Goal: Task Accomplishment & Management: Manage account settings

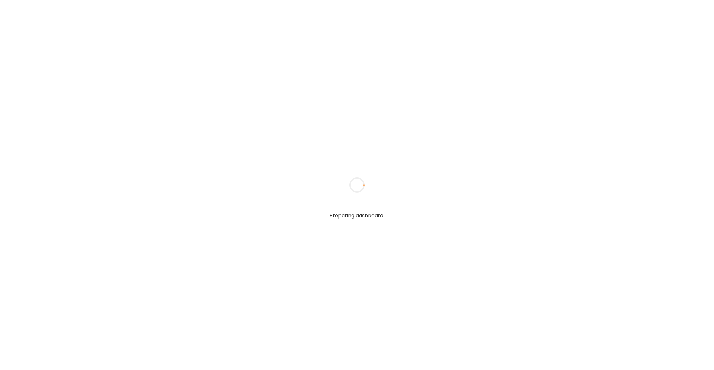
type input "*****"
type input "**********"
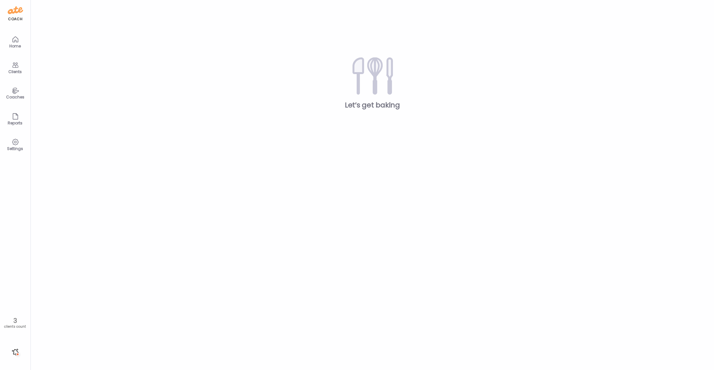
click at [16, 91] on icon at bounding box center [16, 90] width 8 height 7
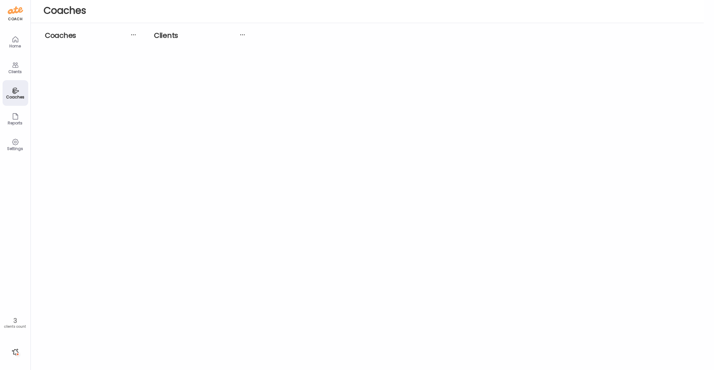
click at [16, 66] on icon at bounding box center [16, 65] width 8 height 8
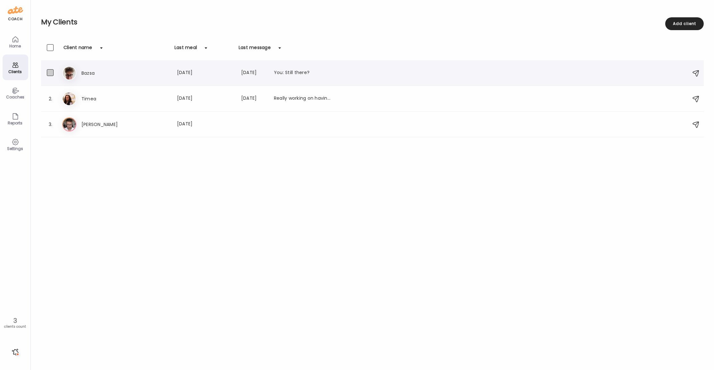
click at [53, 73] on span at bounding box center [50, 72] width 7 height 7
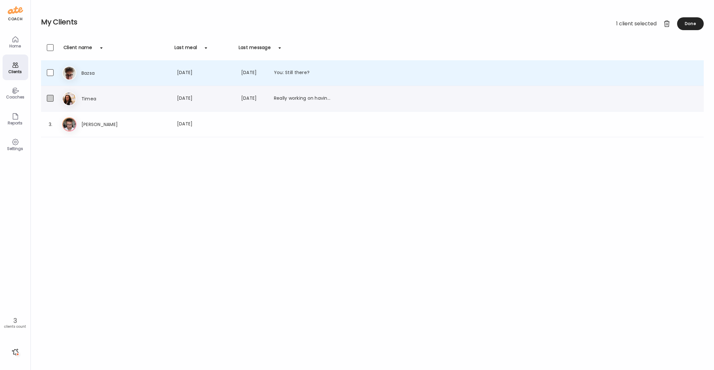
click at [50, 97] on span at bounding box center [50, 98] width 7 height 7
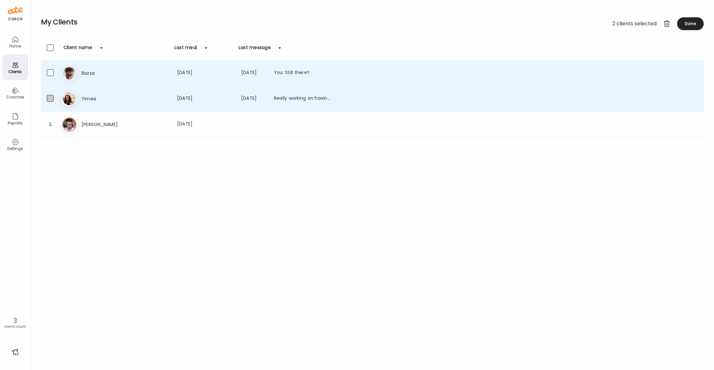
click at [51, 96] on span at bounding box center [50, 98] width 7 height 7
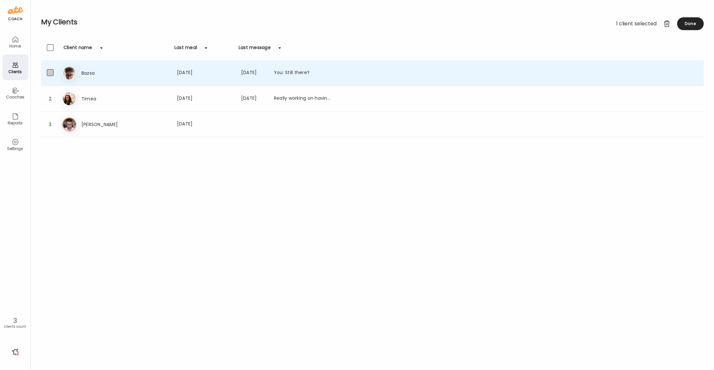
click at [51, 72] on span at bounding box center [50, 72] width 7 height 7
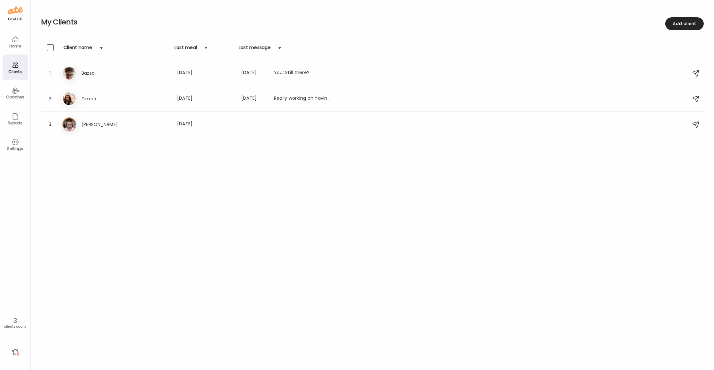
click at [15, 95] on div "Coaches" at bounding box center [15, 97] width 23 height 4
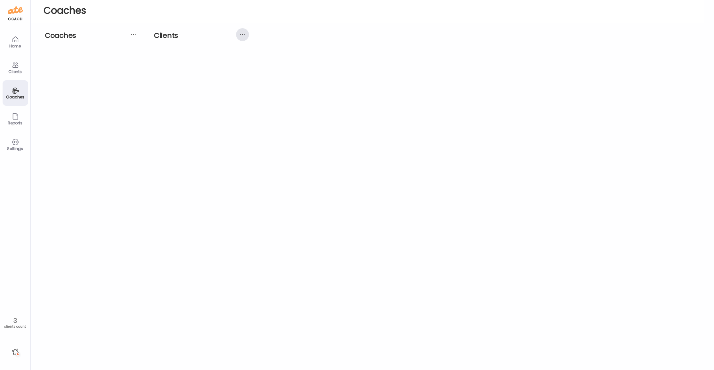
click at [244, 35] on div at bounding box center [242, 34] width 13 height 13
click at [239, 35] on div at bounding box center [242, 34] width 13 height 13
click at [131, 35] on div at bounding box center [133, 34] width 13 height 13
click at [77, 130] on div "Coaches Coaches Clients Assign client to this coach" at bounding box center [373, 185] width 684 height 370
click at [16, 121] on div "Reports" at bounding box center [15, 123] width 23 height 4
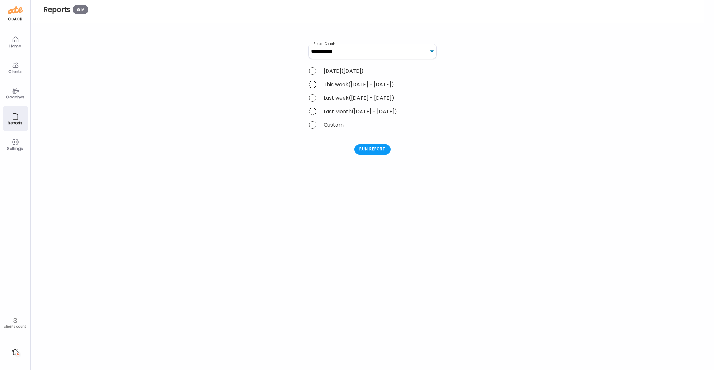
click at [13, 46] on div "Home" at bounding box center [15, 46] width 23 height 4
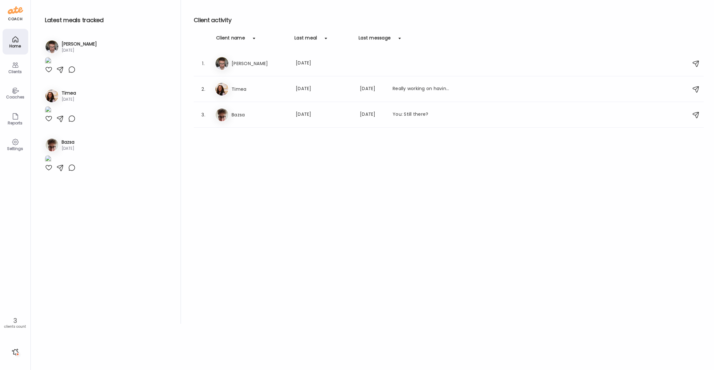
click at [15, 144] on icon at bounding box center [16, 142] width 8 height 8
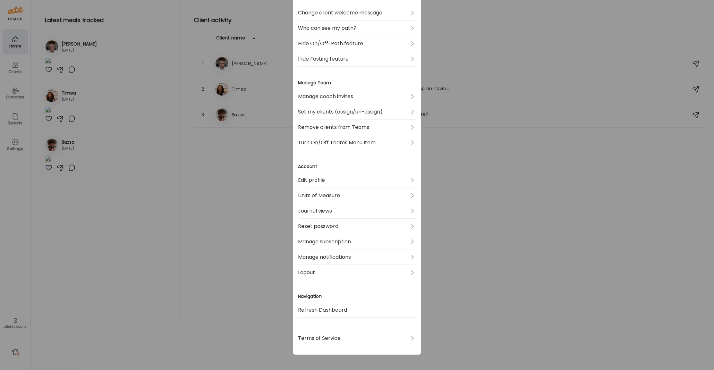
scroll to position [137, 0]
click at [323, 265] on link "Logout" at bounding box center [357, 272] width 118 height 15
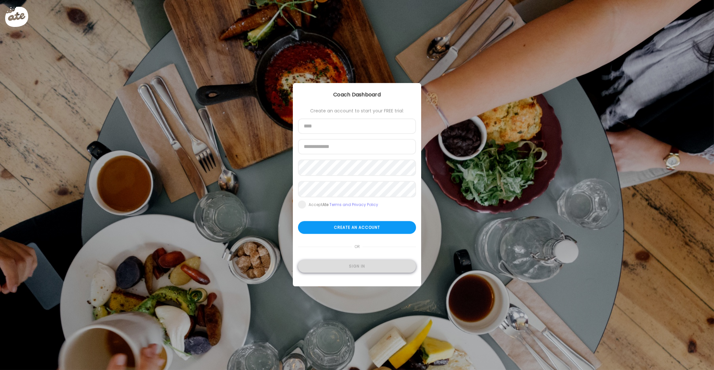
click at [350, 268] on div "Sign in" at bounding box center [357, 266] width 118 height 13
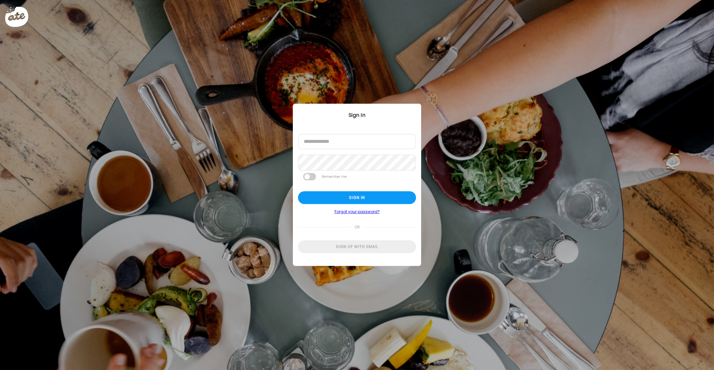
click at [139, 220] on div "Ate Coach Dashboard Wahoo! It’s official Take a moment to set up your Coach Pro…" at bounding box center [357, 185] width 714 height 370
click at [355, 66] on div "Ate Coach Dashboard Wahoo! It’s official Take a moment to set up your Coach Pro…" at bounding box center [357, 185] width 714 height 370
click at [339, 145] on input "email" at bounding box center [357, 141] width 118 height 15
type input "**********"
click at [357, 201] on div "Sign in" at bounding box center [357, 197] width 118 height 13
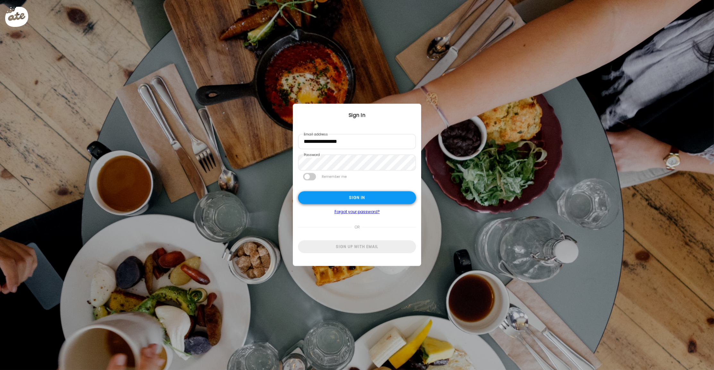
type input "*****"
type input "**********"
